Goal: Task Accomplishment & Management: Use online tool/utility

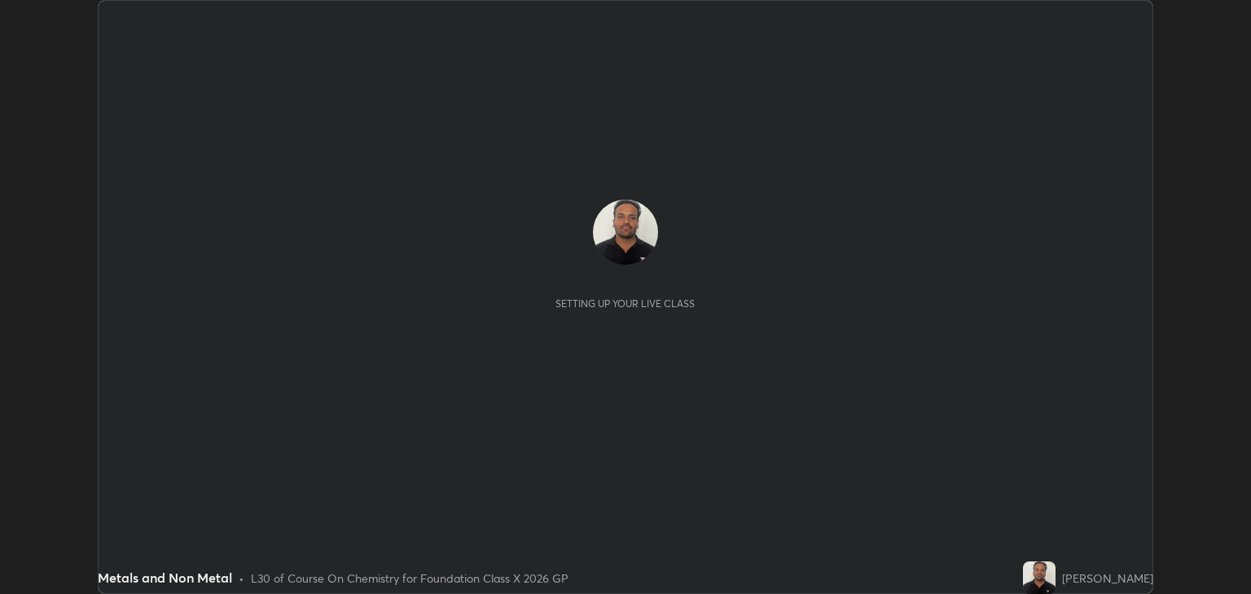
scroll to position [594, 1251]
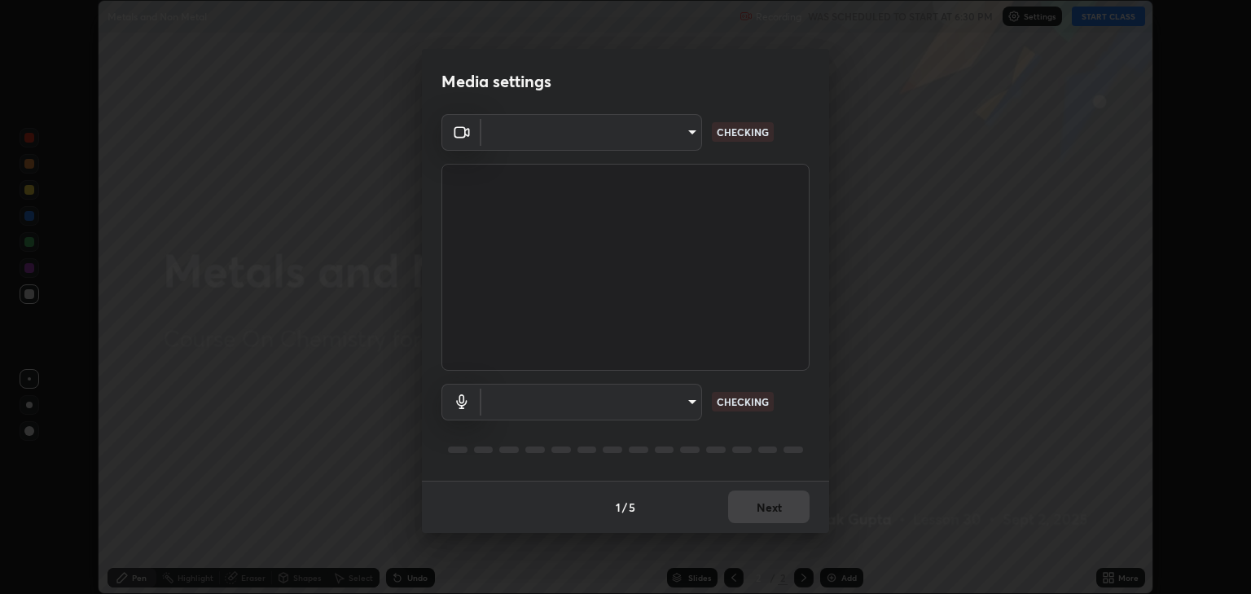
type input "3328cde424a25390179a7ca00da1373b9c8fa94f48d999d528576bd62ee58b72"
type input "default"
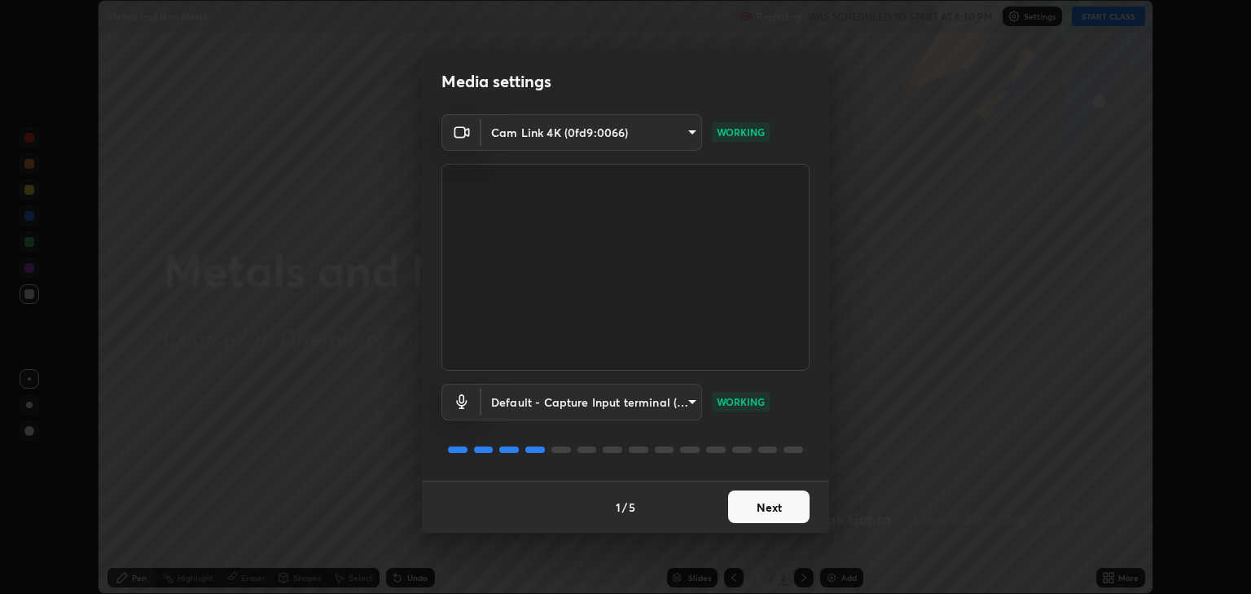
click at [771, 500] on button "Next" at bounding box center [768, 506] width 81 height 33
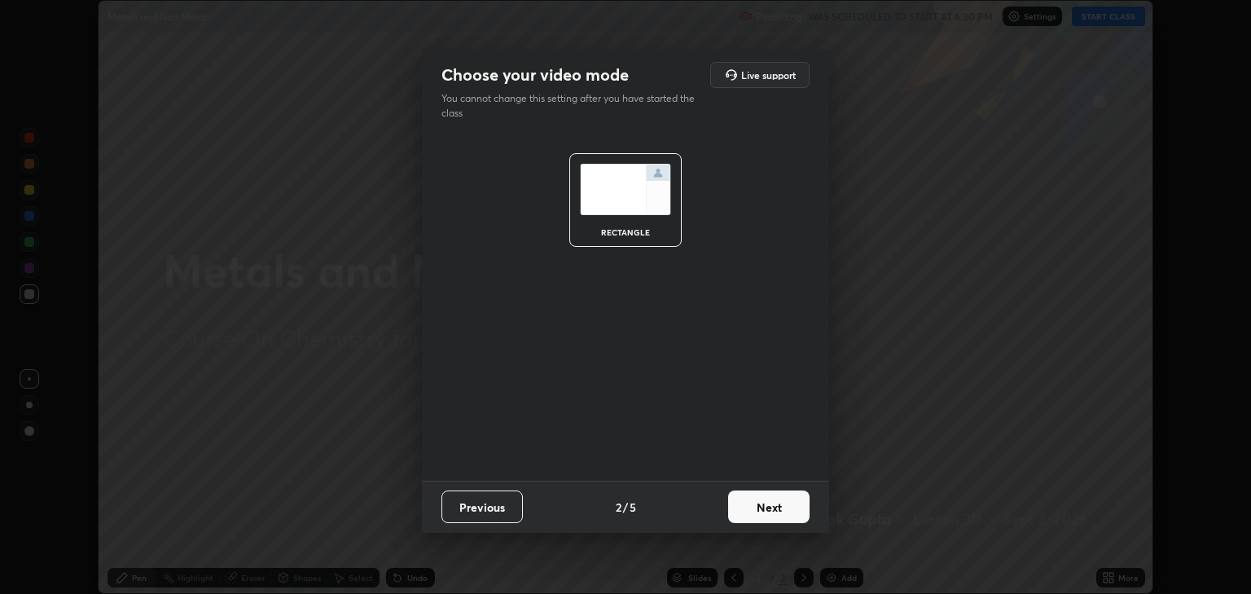
click at [767, 503] on button "Next" at bounding box center [768, 506] width 81 height 33
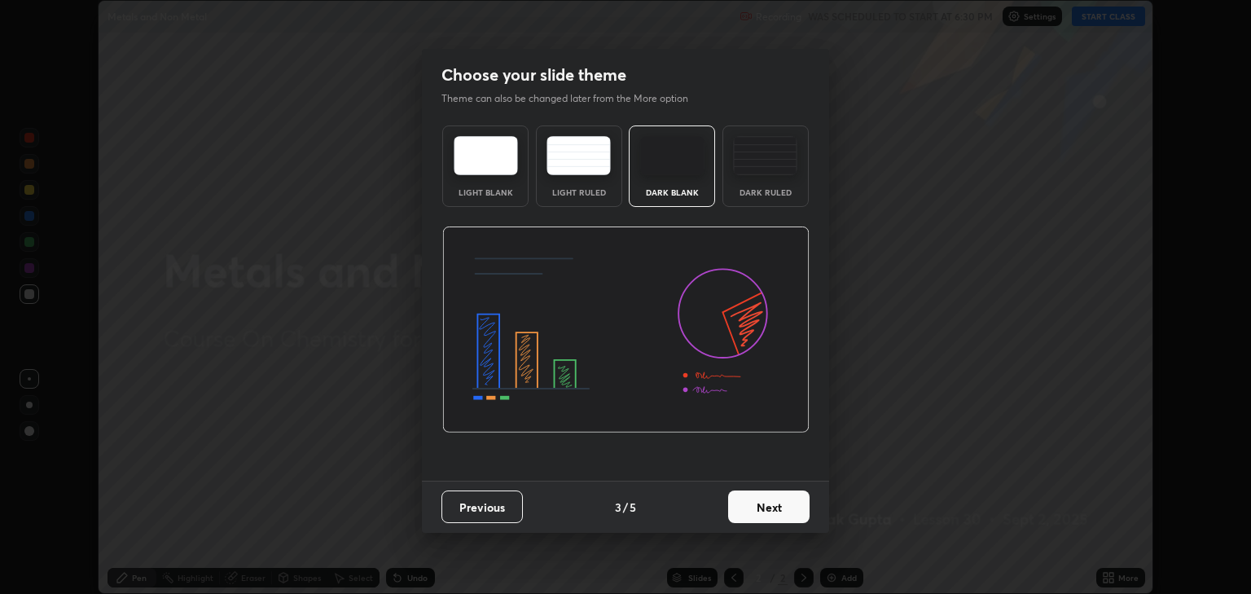
click at [760, 515] on button "Next" at bounding box center [768, 506] width 81 height 33
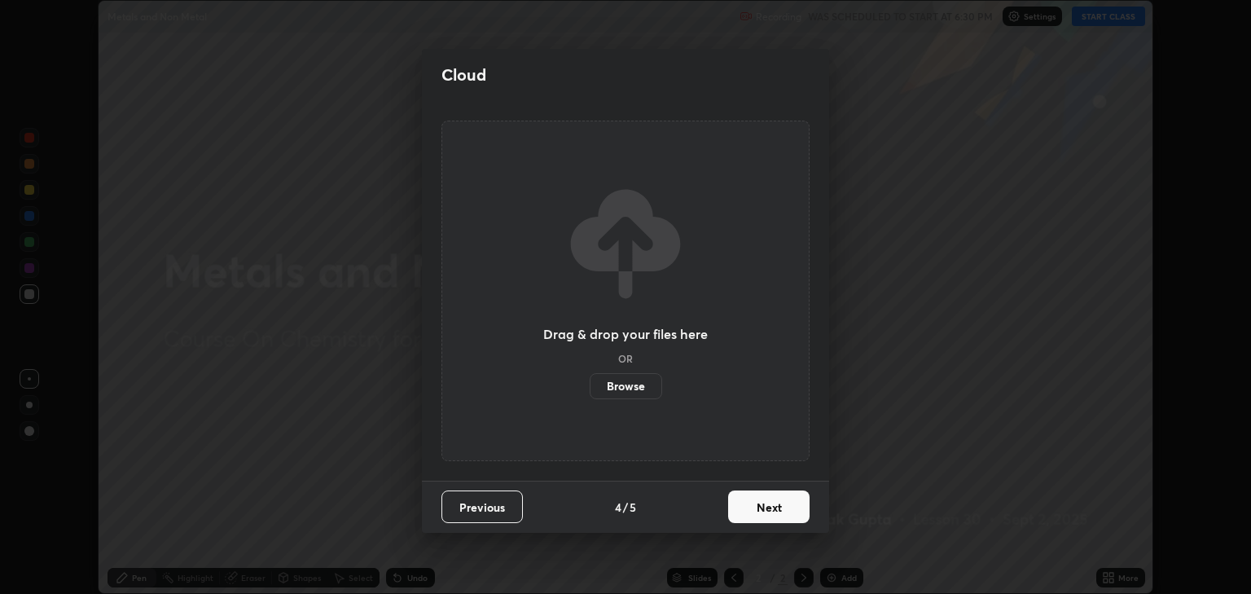
click at [762, 508] on button "Next" at bounding box center [768, 506] width 81 height 33
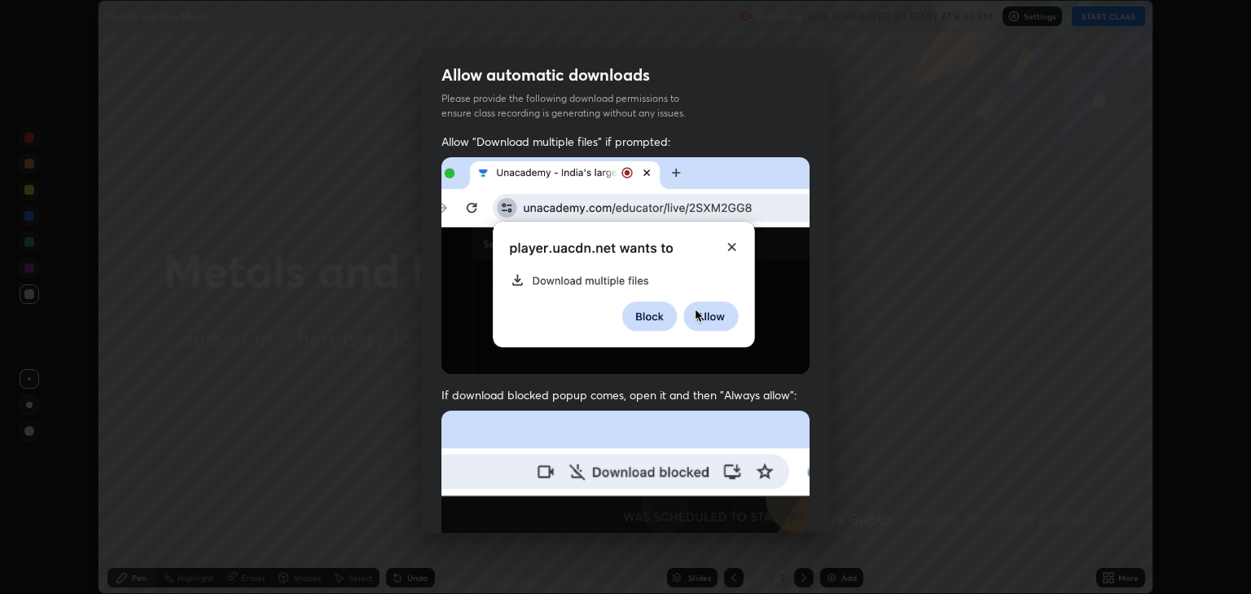
click at [760, 510] on img at bounding box center [626, 589] width 368 height 356
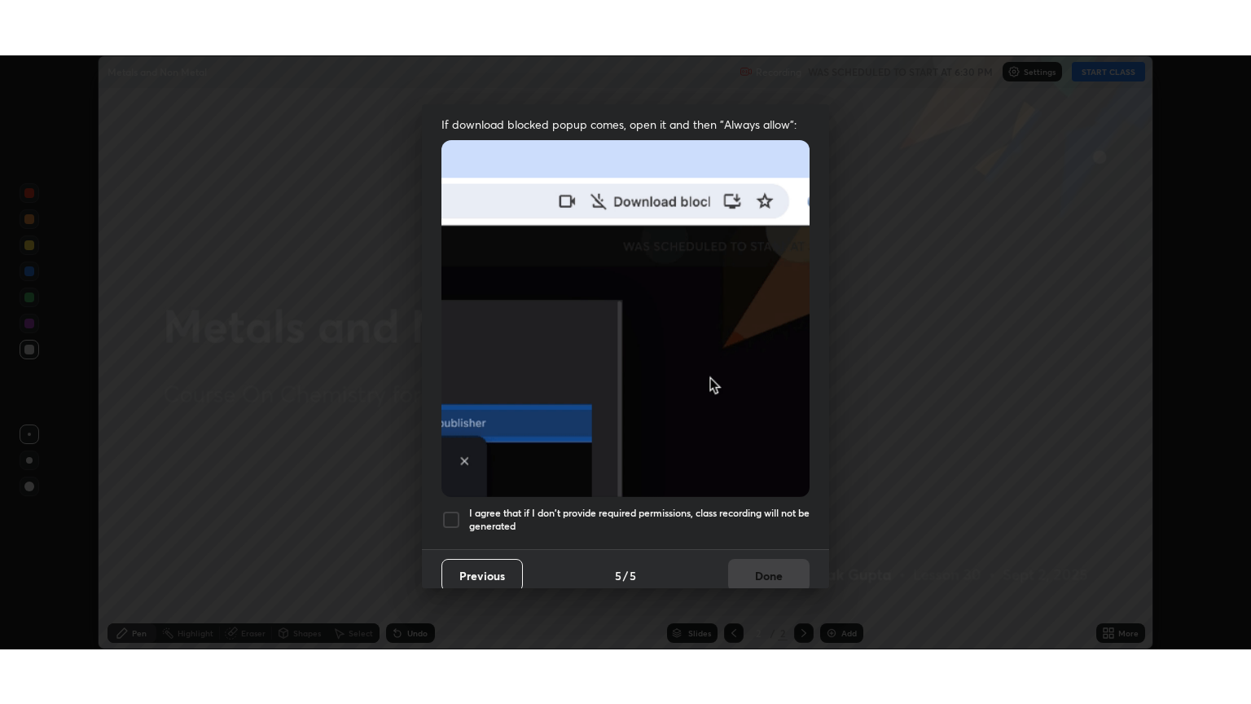
scroll to position [326, 0]
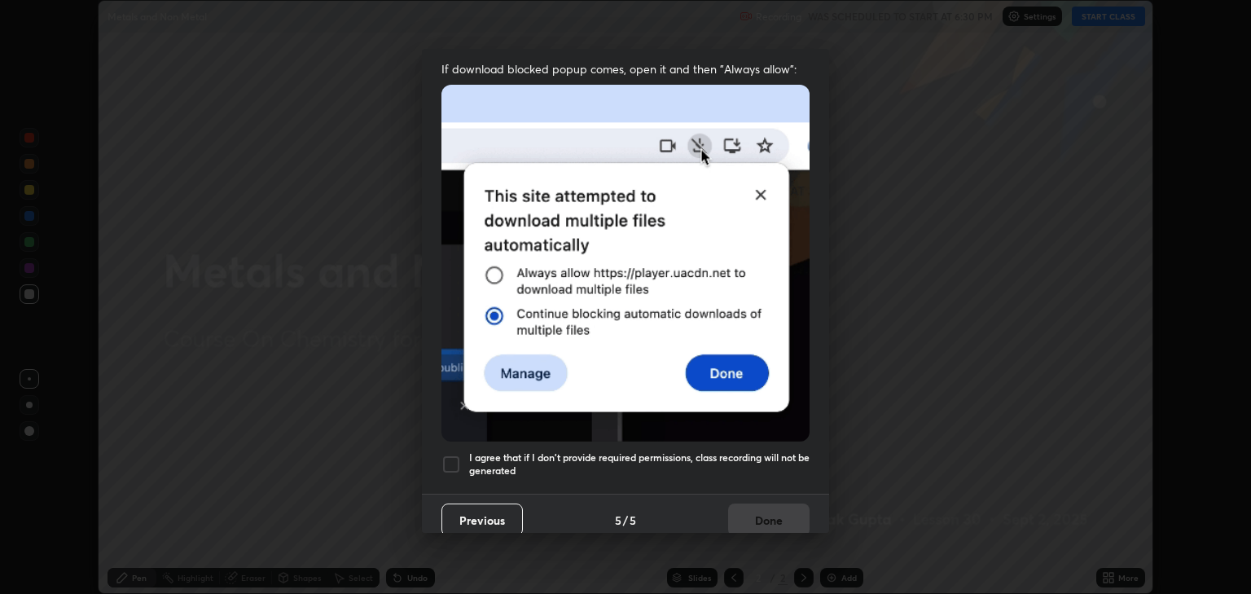
click at [553, 456] on h5 "I agree that if I don't provide required permissions, class recording will not …" at bounding box center [639, 463] width 341 height 25
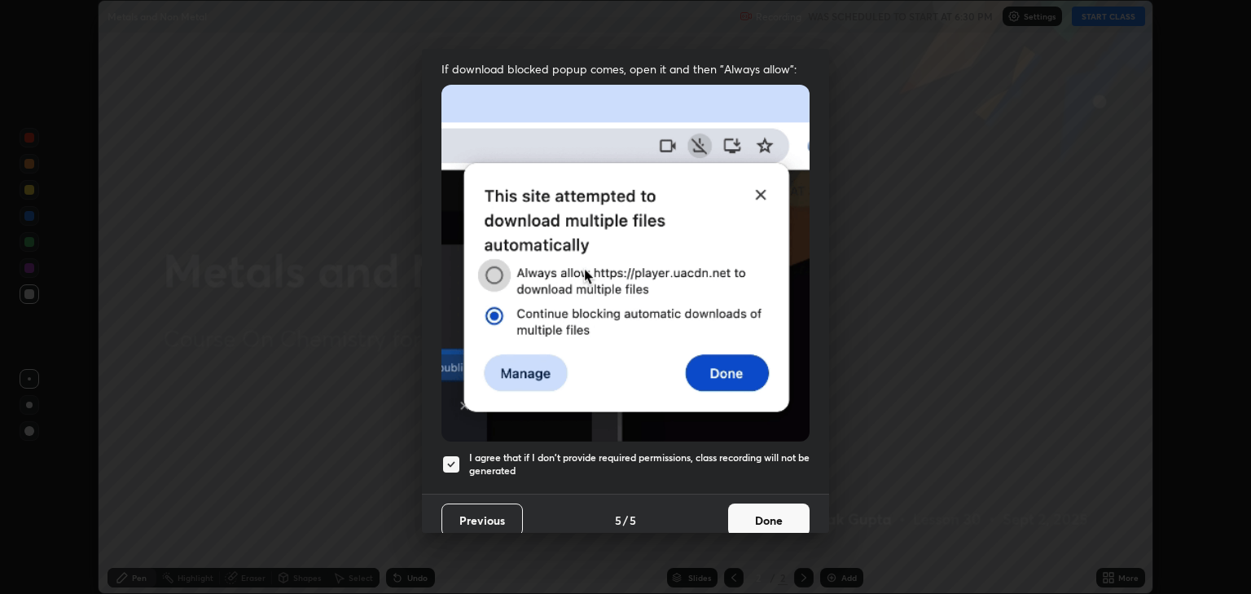
click at [745, 508] on button "Done" at bounding box center [768, 519] width 81 height 33
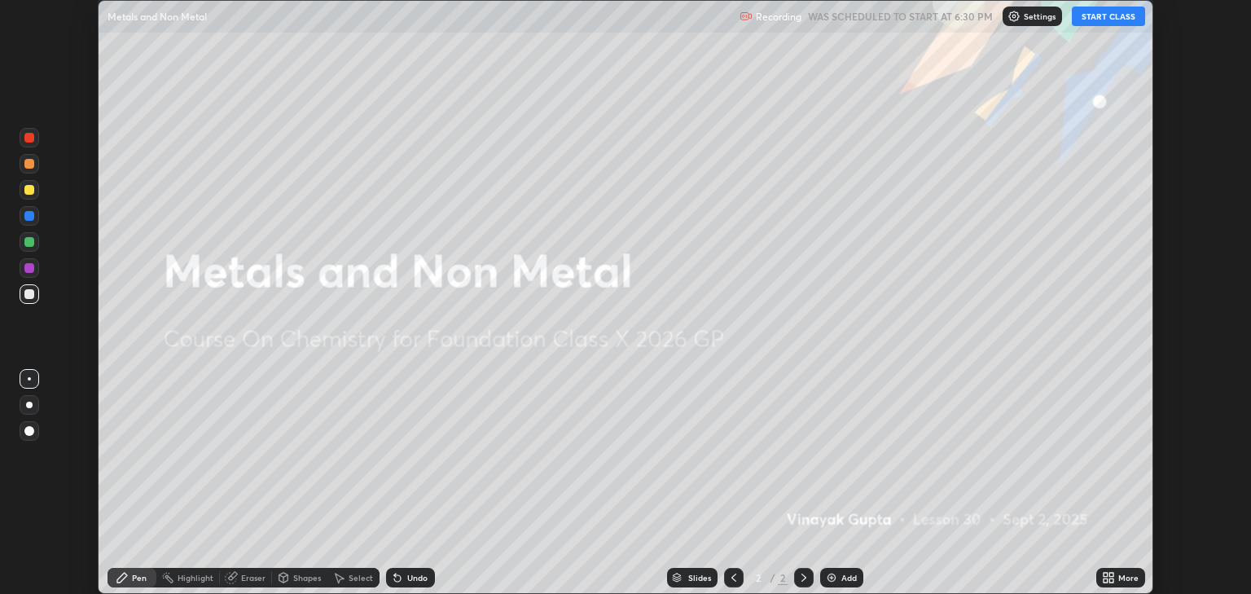
click at [1118, 580] on div "More" at bounding box center [1121, 578] width 49 height 20
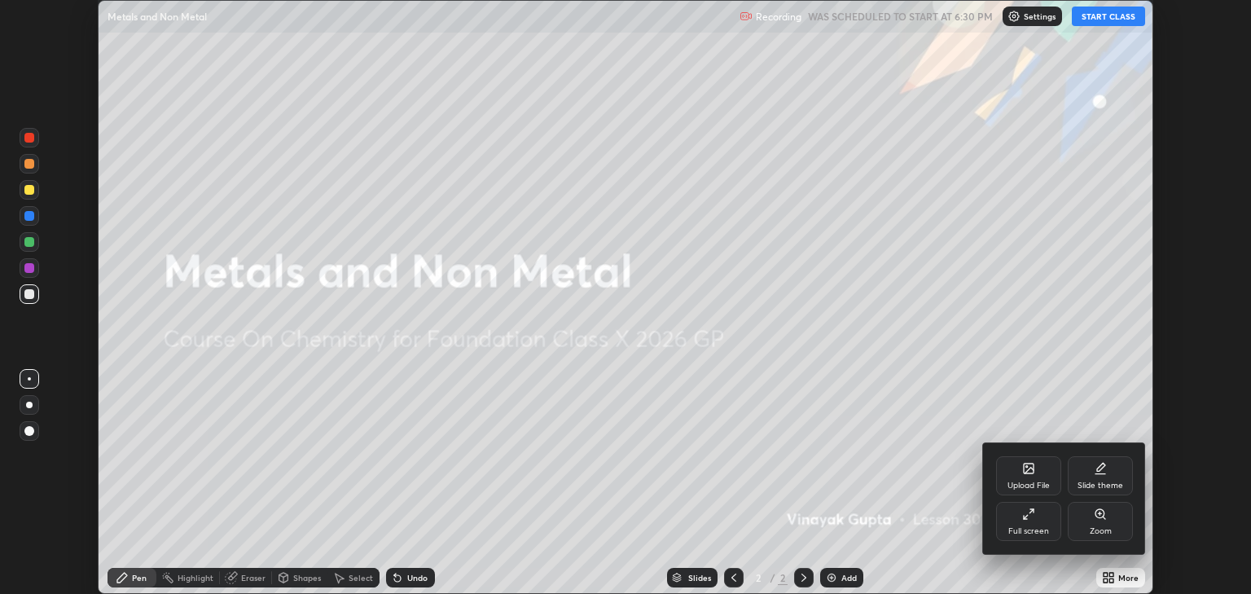
click at [1032, 525] on div "Full screen" at bounding box center [1028, 521] width 65 height 39
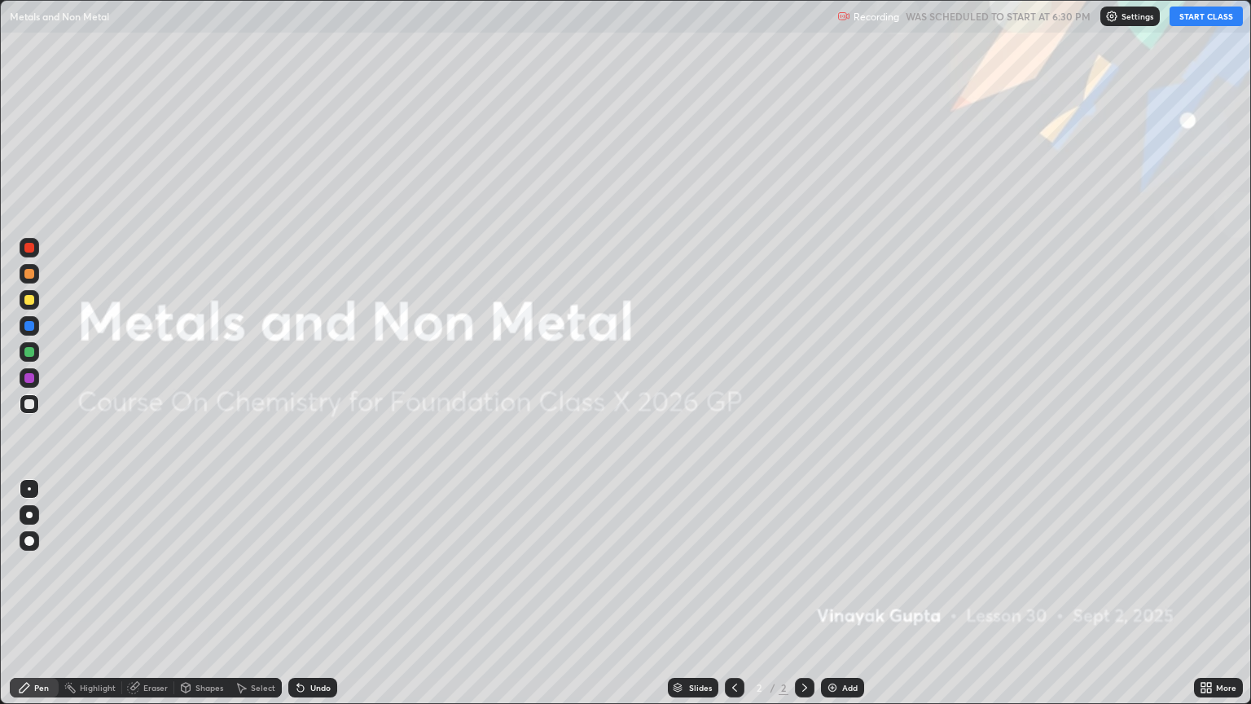
scroll to position [704, 1251]
click at [1201, 16] on button "START CLASS" at bounding box center [1206, 17] width 73 height 20
click at [841, 593] on div "Add" at bounding box center [842, 688] width 43 height 20
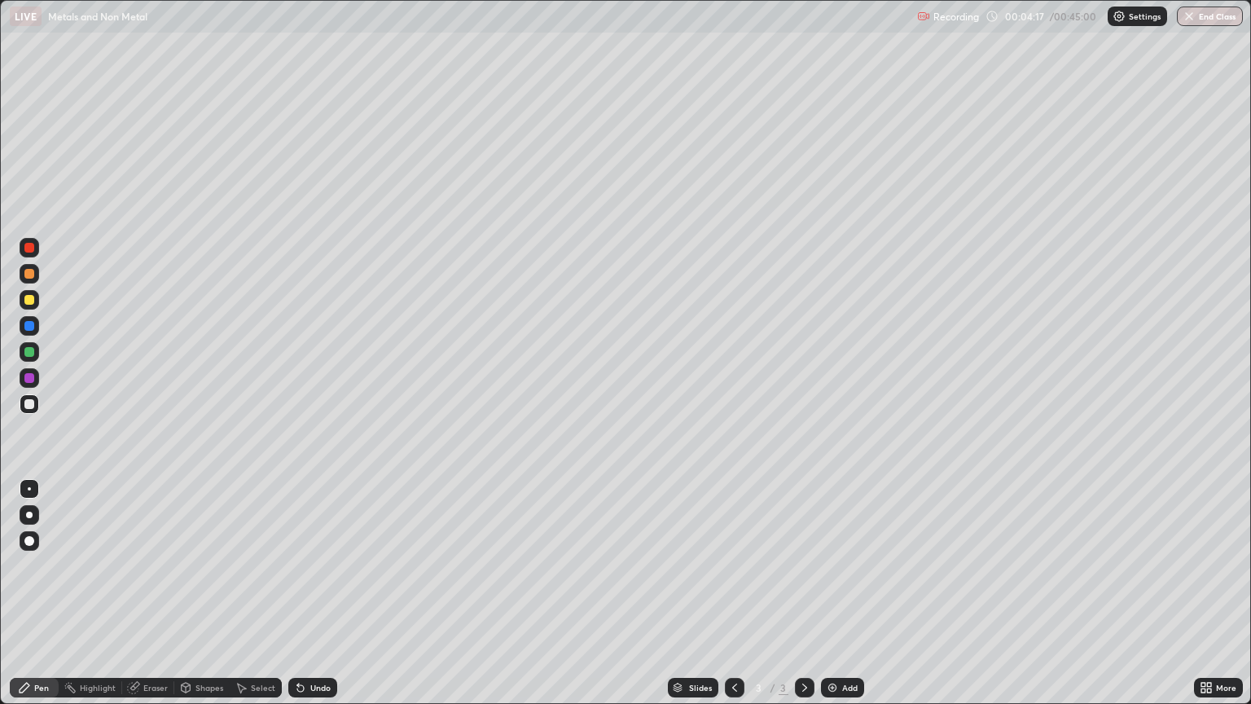
click at [842, 593] on div "Add" at bounding box center [849, 688] width 15 height 8
click at [733, 593] on icon at bounding box center [734, 687] width 13 height 13
click at [795, 593] on div at bounding box center [805, 688] width 20 height 20
click at [30, 301] on div at bounding box center [29, 300] width 10 height 10
click at [30, 402] on div at bounding box center [29, 404] width 10 height 10
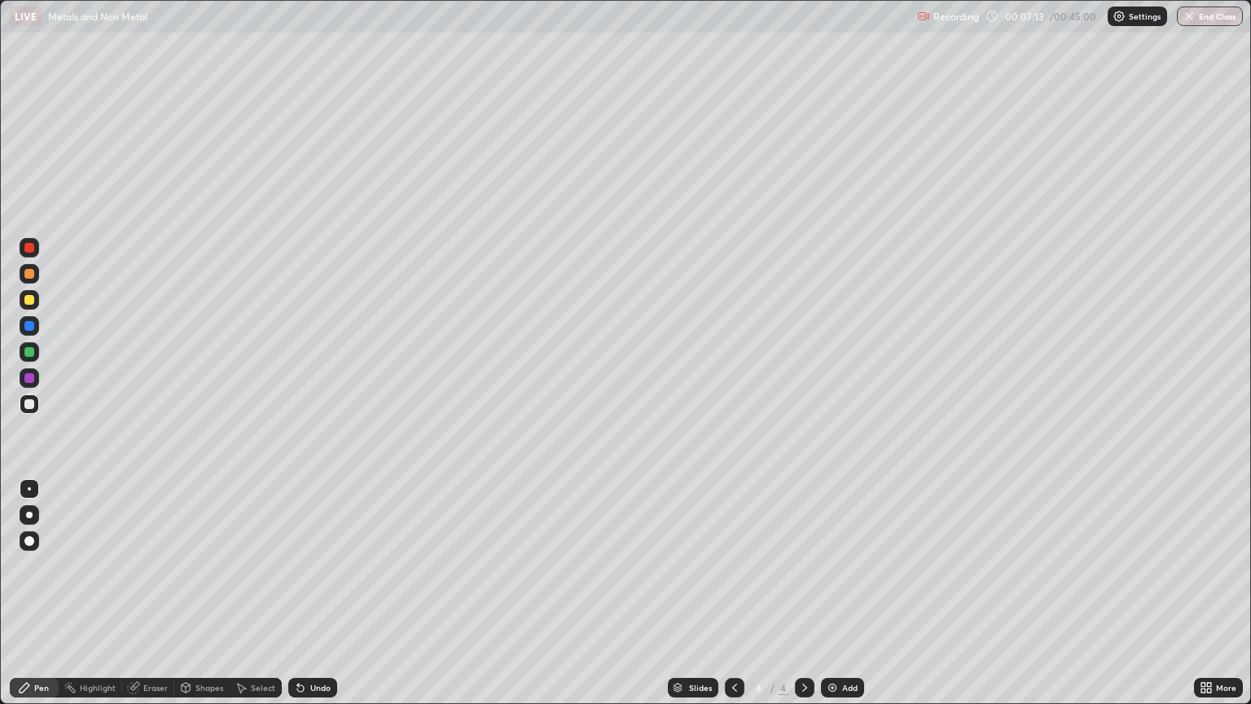
click at [310, 593] on div "Undo" at bounding box center [320, 688] width 20 height 8
click at [315, 593] on div "Undo" at bounding box center [320, 688] width 20 height 8
click at [29, 301] on div at bounding box center [29, 300] width 10 height 10
click at [36, 408] on div at bounding box center [30, 404] width 20 height 20
click at [842, 593] on div "Add" at bounding box center [849, 688] width 15 height 8
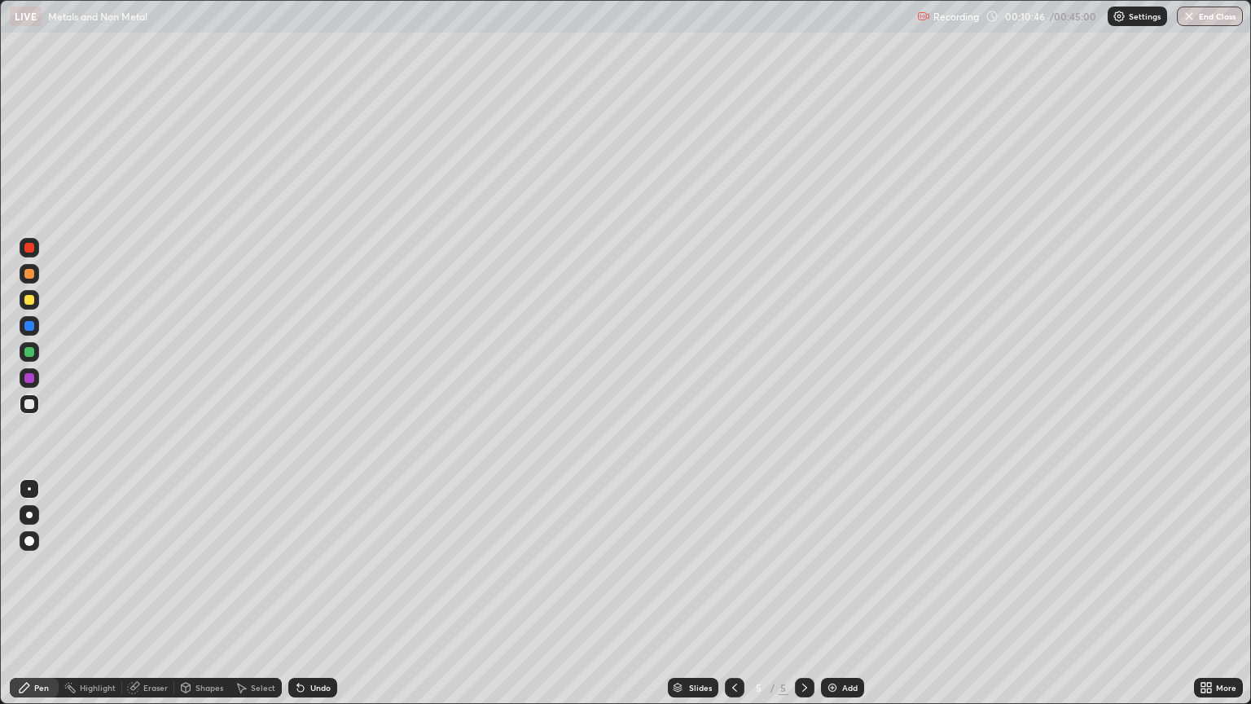
click at [21, 305] on div at bounding box center [30, 300] width 20 height 20
click at [27, 401] on div at bounding box center [29, 404] width 10 height 10
click at [733, 593] on icon at bounding box center [734, 687] width 13 height 13
click at [803, 593] on icon at bounding box center [804, 687] width 13 height 13
click at [26, 411] on div at bounding box center [30, 404] width 20 height 20
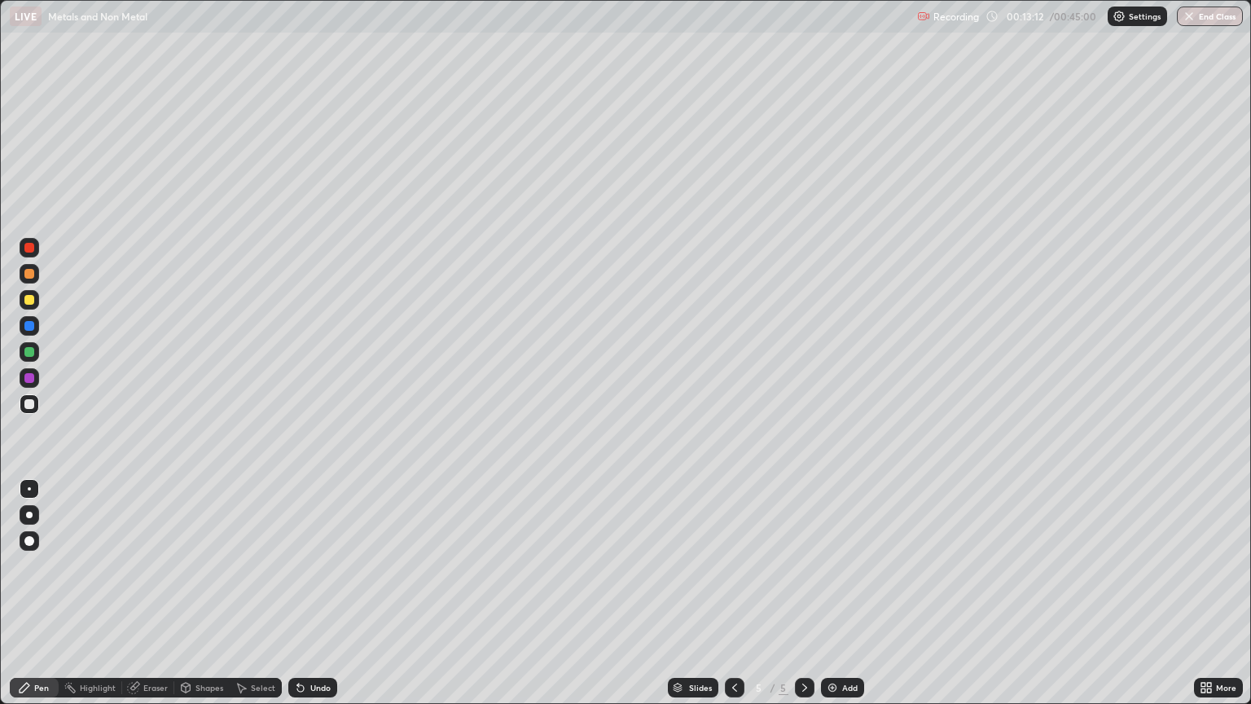
click at [29, 300] on div at bounding box center [29, 300] width 10 height 10
click at [35, 407] on div at bounding box center [30, 404] width 20 height 20
click at [314, 593] on div "Undo" at bounding box center [320, 688] width 20 height 8
click at [316, 593] on div "Undo" at bounding box center [320, 688] width 20 height 8
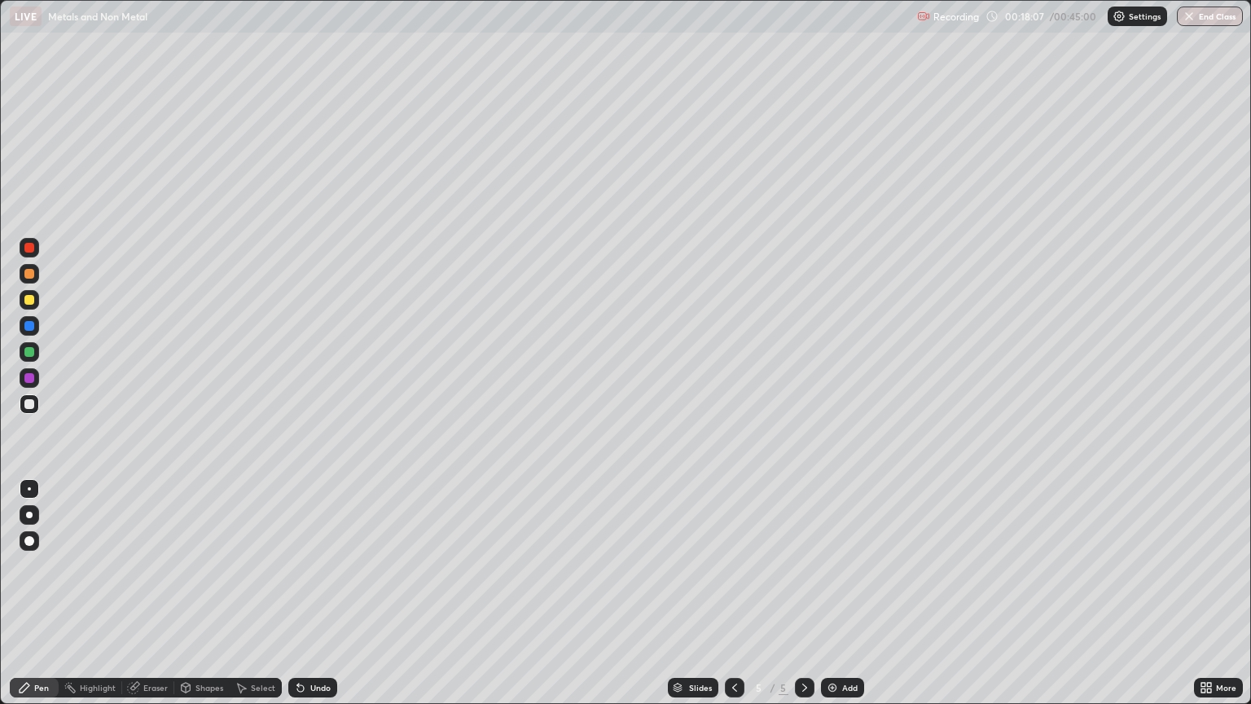
click at [31, 301] on div at bounding box center [29, 300] width 10 height 10
click at [317, 593] on div "Undo" at bounding box center [312, 688] width 49 height 20
click at [943, 593] on div "Slides 5 / 5 Add" at bounding box center [765, 687] width 857 height 33
click at [836, 593] on img at bounding box center [832, 687] width 13 height 13
click at [323, 593] on div "Undo" at bounding box center [320, 688] width 20 height 8
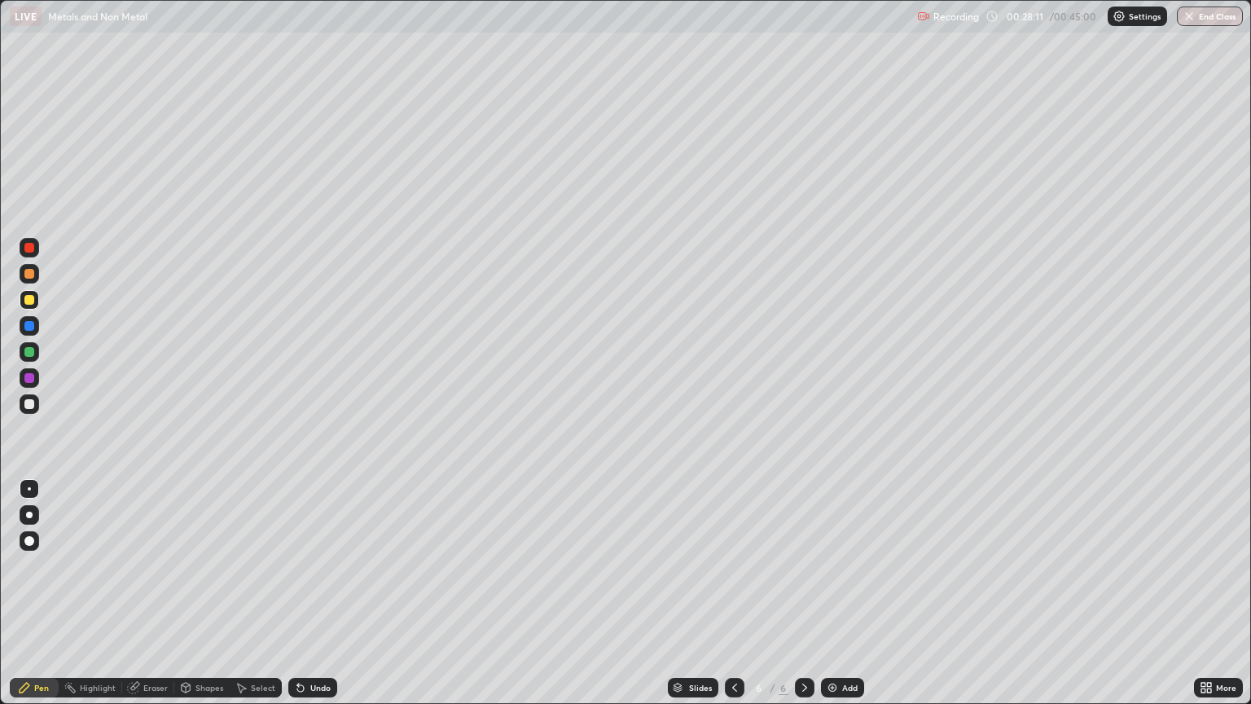
click at [319, 593] on div "Undo" at bounding box center [320, 688] width 20 height 8
click at [324, 593] on div "Undo" at bounding box center [320, 688] width 20 height 8
click at [826, 593] on img at bounding box center [832, 687] width 13 height 13
click at [1213, 18] on button "End Class" at bounding box center [1210, 17] width 66 height 20
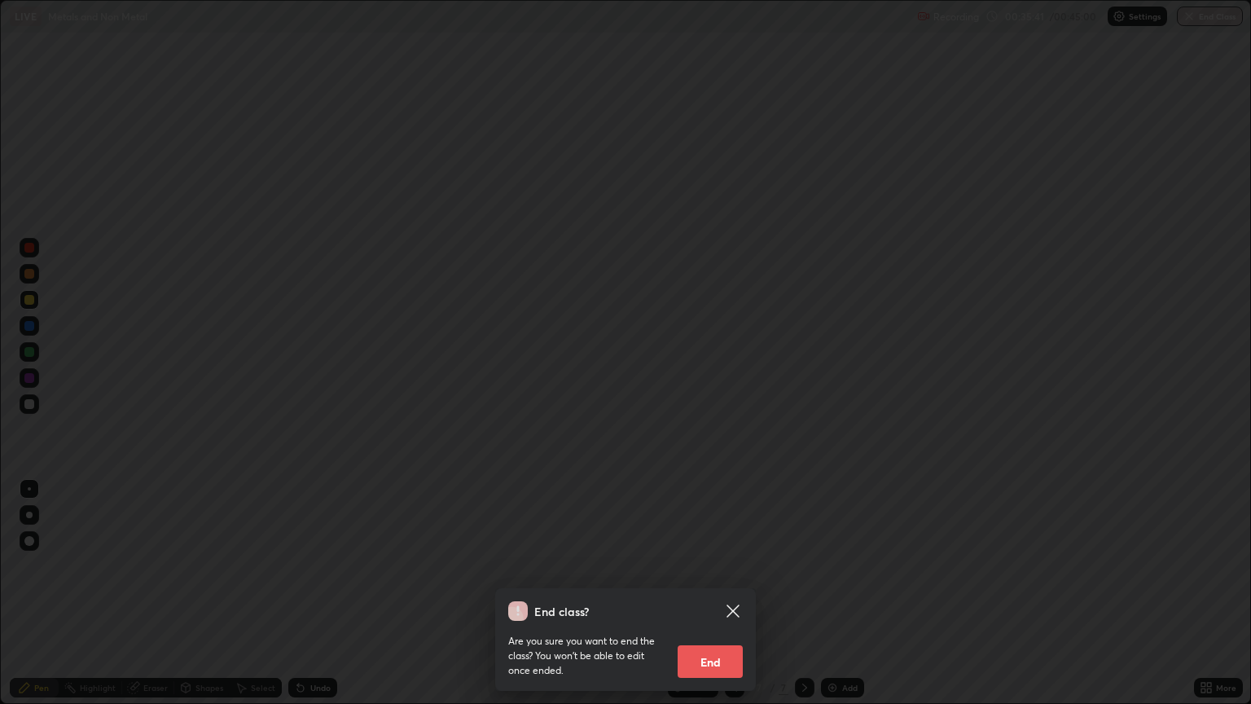
click at [738, 593] on button "End" at bounding box center [710, 661] width 65 height 33
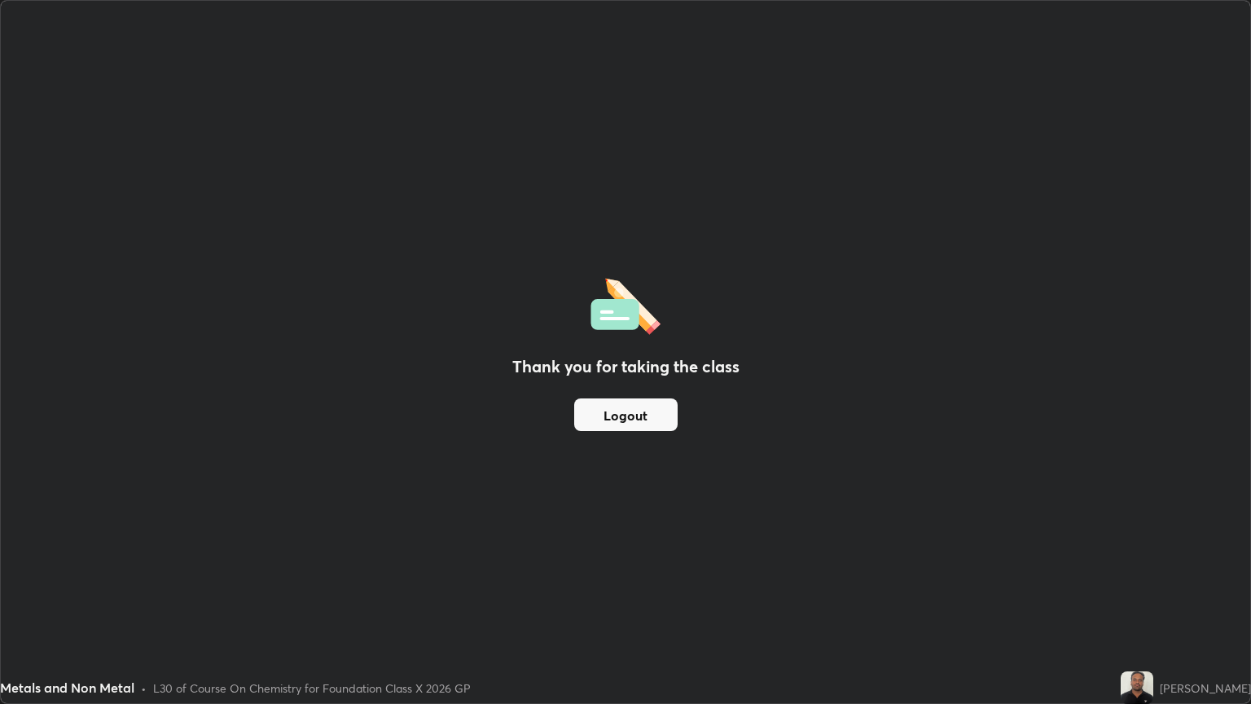
click at [657, 410] on button "Logout" at bounding box center [625, 414] width 103 height 33
click at [628, 415] on button "Logout" at bounding box center [625, 414] width 103 height 33
click at [623, 414] on button "Logout" at bounding box center [625, 414] width 103 height 33
click at [622, 412] on button "Logout" at bounding box center [625, 414] width 103 height 33
